Goal: Find specific page/section: Find specific page/section

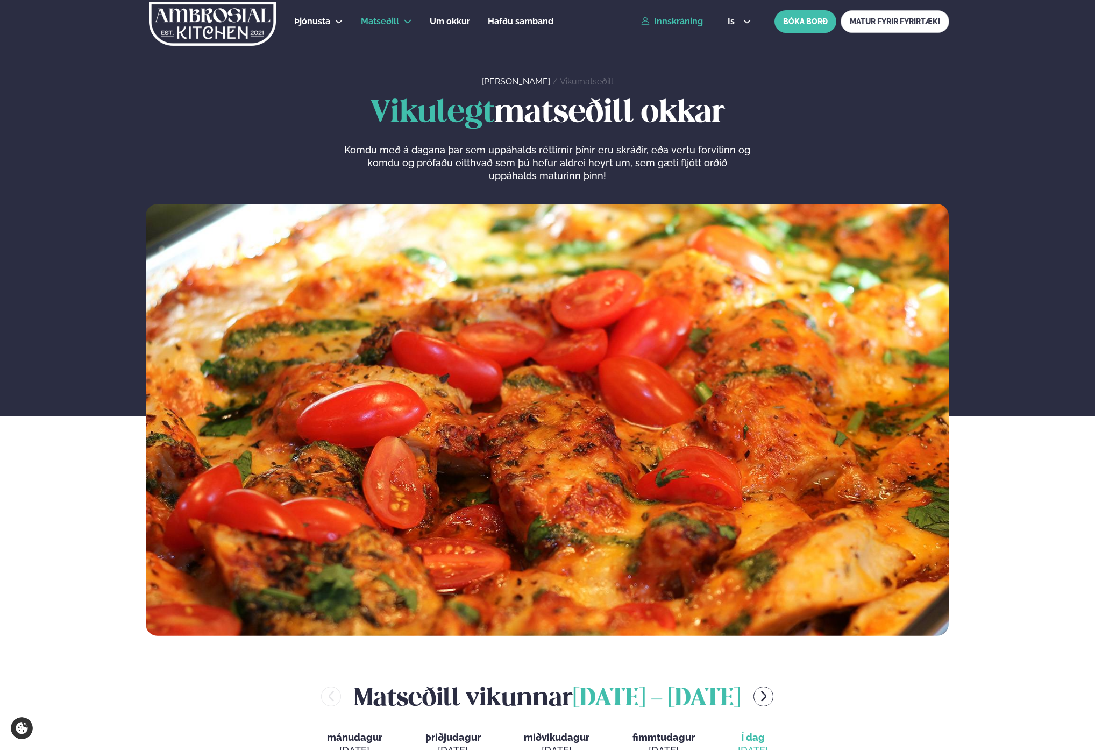
click at [700, 23] on link "Innskráning" at bounding box center [672, 22] width 62 height 10
click at [697, 22] on link "Innskráning" at bounding box center [672, 22] width 62 height 10
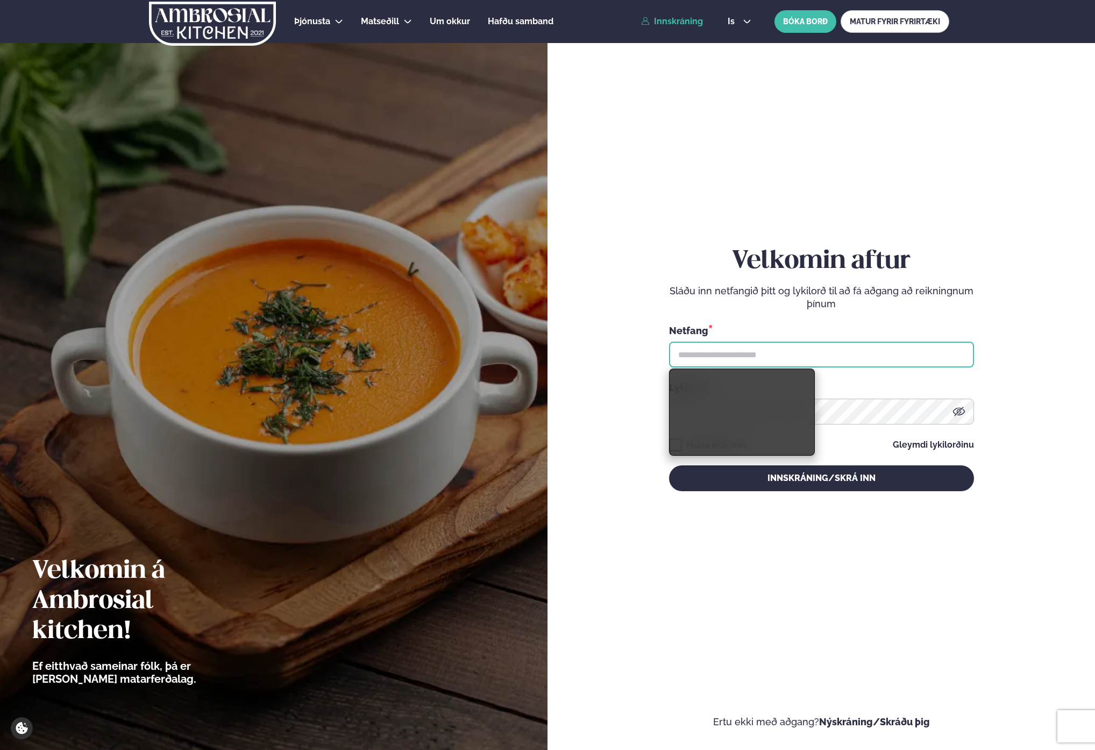
click at [757, 366] on input "text" at bounding box center [821, 355] width 305 height 26
type input "**********"
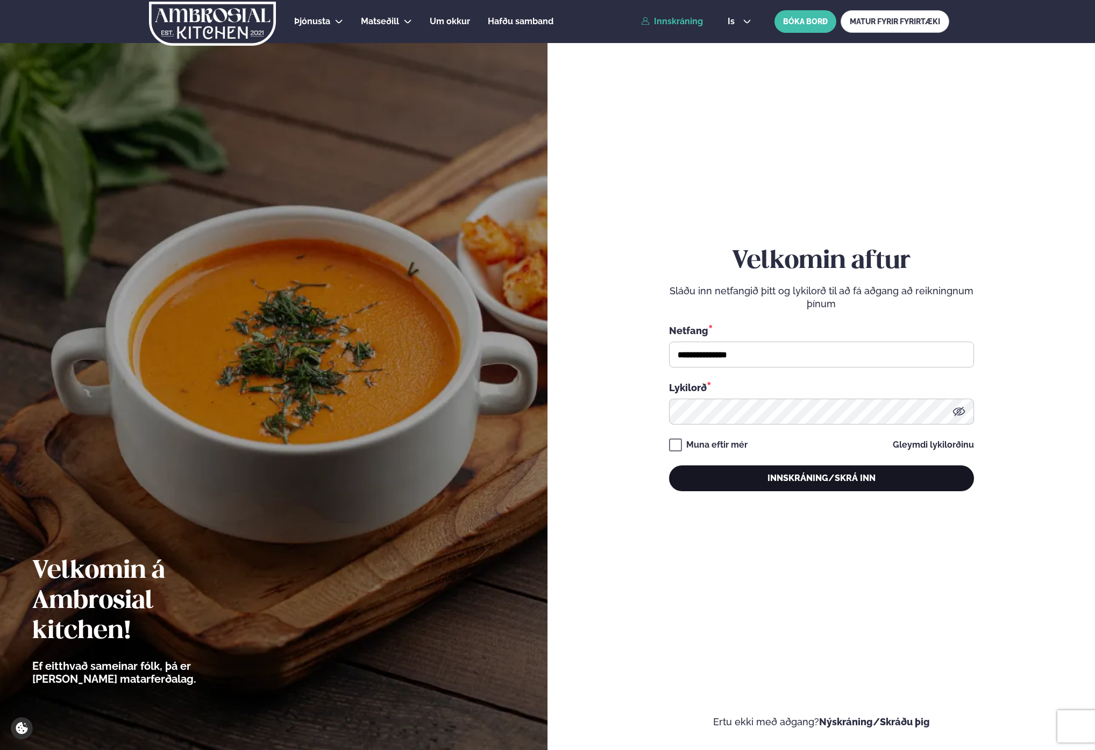
click at [787, 478] on button "Innskráning/Skrá inn" at bounding box center [821, 478] width 305 height 26
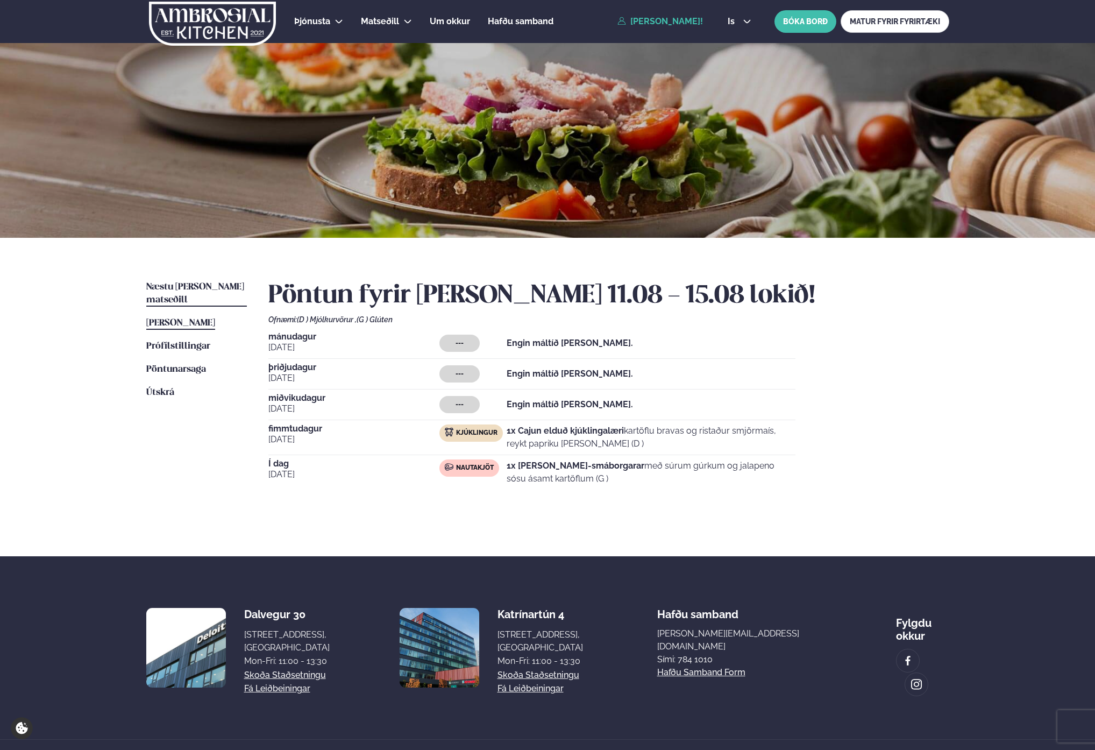
click at [205, 290] on span "Næstu [PERSON_NAME] matseðill" at bounding box center [195, 293] width 98 height 22
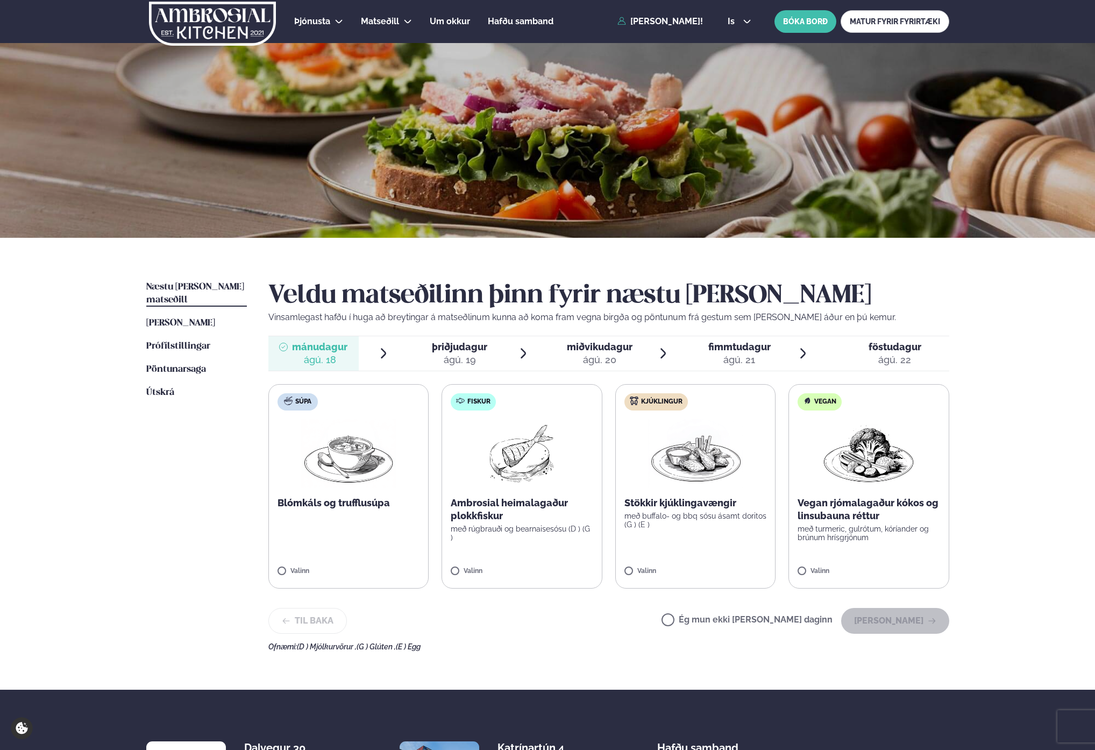
click at [470, 351] on span "þriðjudagur" at bounding box center [459, 346] width 55 height 11
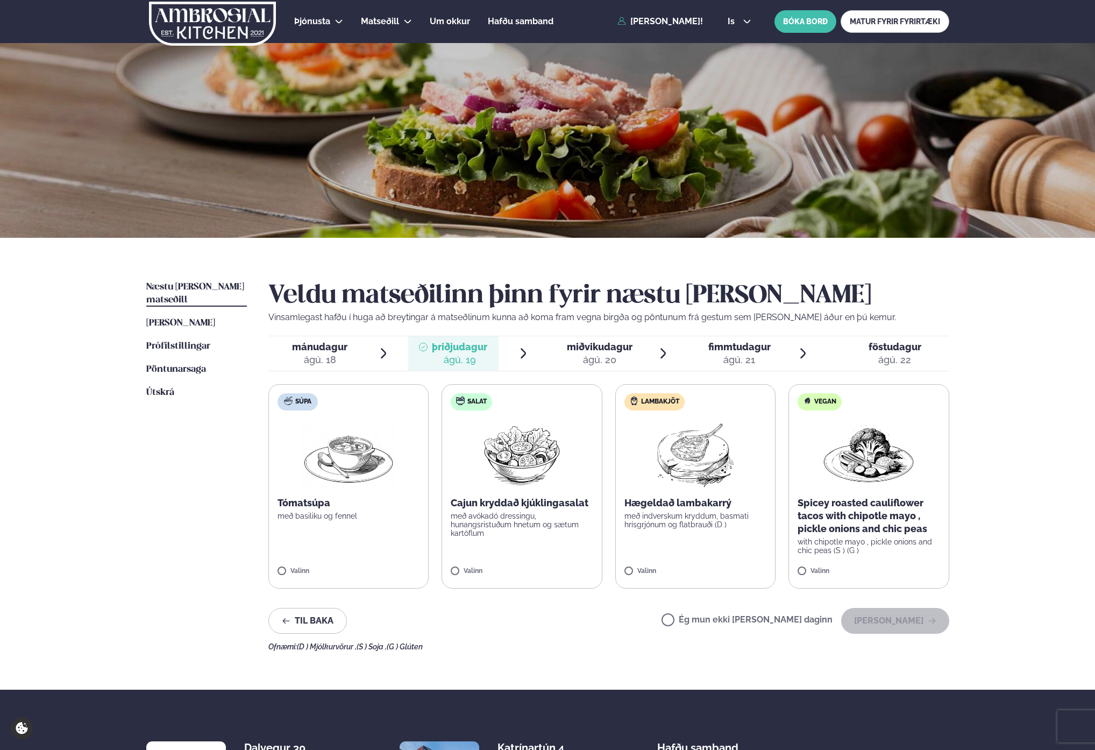
click at [784, 354] on li "fimmtudagur fim. [DATE]" at bounding box center [749, 353] width 122 height 34
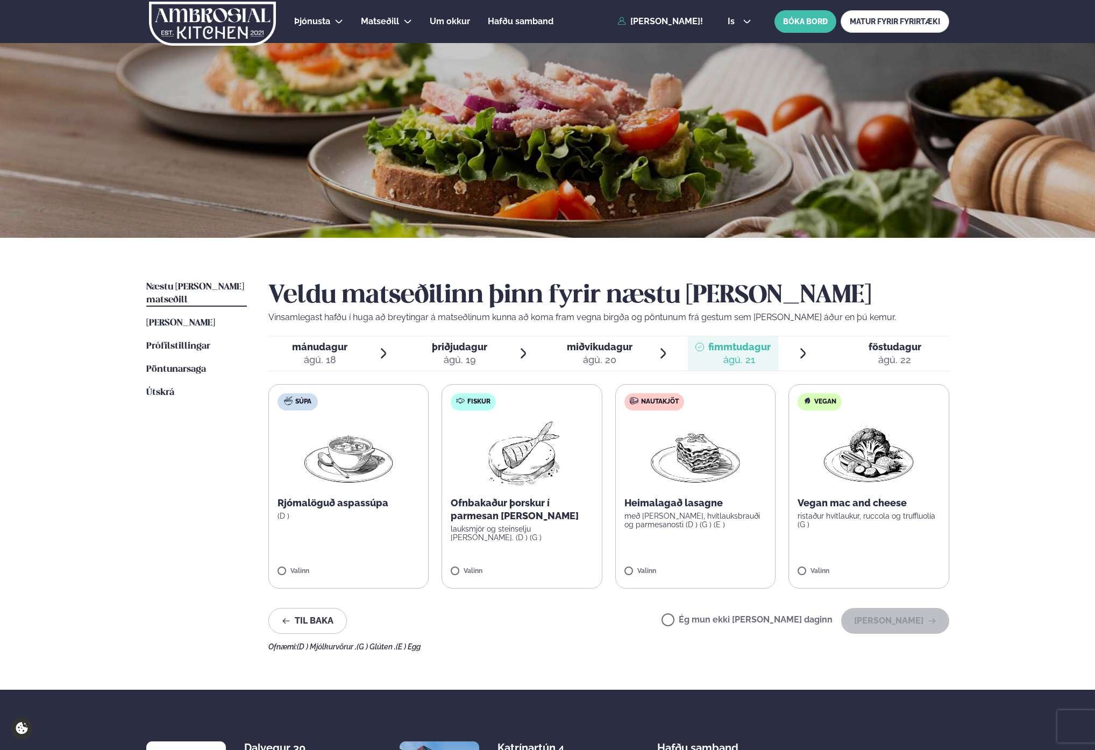
click at [910, 339] on span "föstudagur fös. [DATE]" at bounding box center [889, 353] width 122 height 34
